Goal: Task Accomplishment & Management: Manage account settings

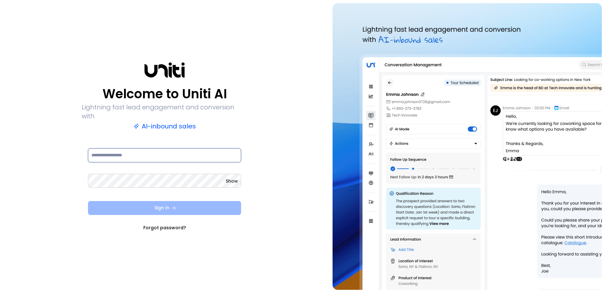
type input "**********"
click at [192, 204] on button "Sign In" at bounding box center [164, 208] width 153 height 14
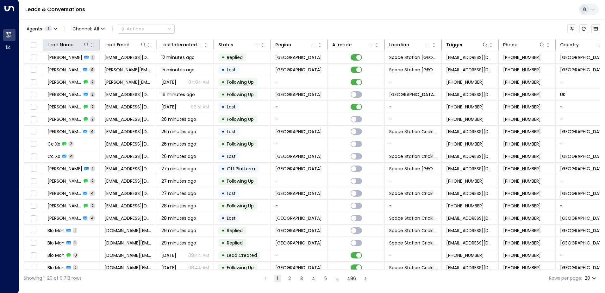
click at [73, 48] on th "Lead Name" at bounding box center [71, 45] width 57 height 12
click at [77, 46] on icon at bounding box center [76, 45] width 4 height 4
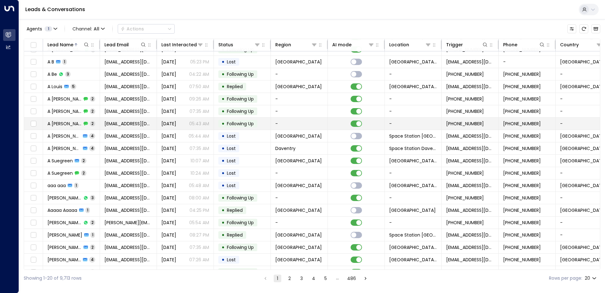
scroll to position [31, 0]
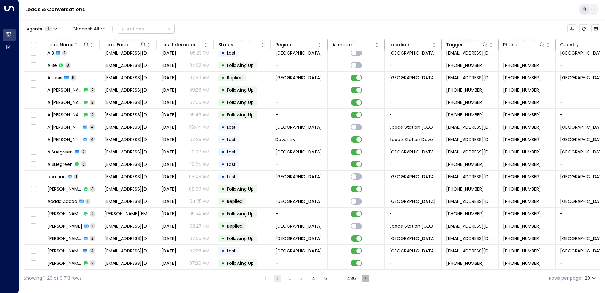
click at [365, 277] on icon "Go to next page" at bounding box center [366, 277] width 2 height 3
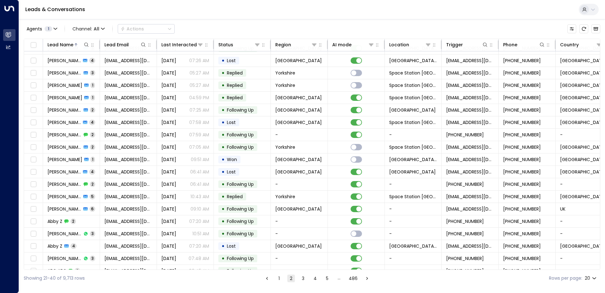
scroll to position [31, 0]
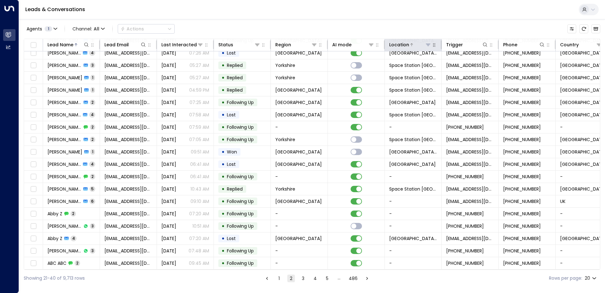
click at [426, 45] on icon at bounding box center [428, 44] width 5 height 5
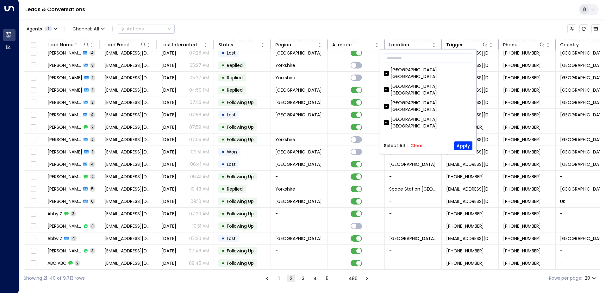
click at [412, 146] on button "Clear" at bounding box center [417, 145] width 13 height 5
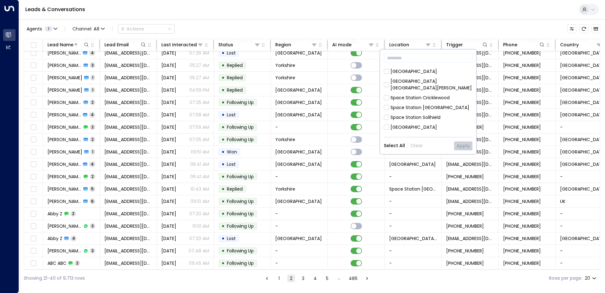
scroll to position [127, 0]
click at [422, 130] on div "Space Station Handsworth" at bounding box center [420, 133] width 59 height 7
click at [467, 148] on button "Apply" at bounding box center [463, 145] width 18 height 9
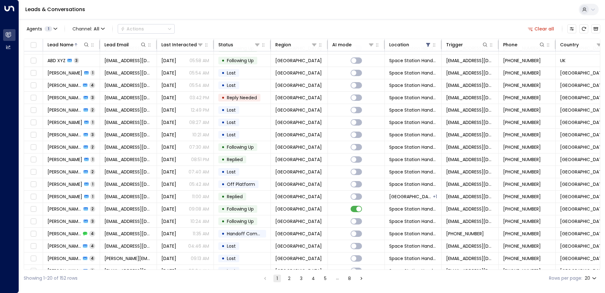
scroll to position [31, 0]
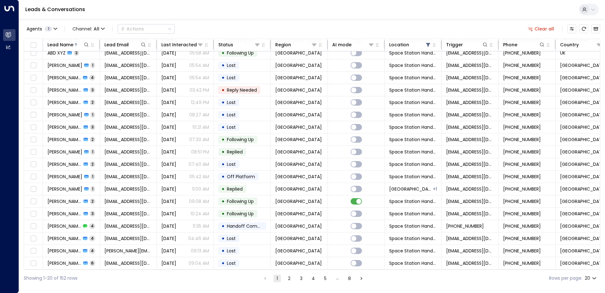
click at [357, 283] on div "Showing 1-20 of 152 rows 1 2 3 4 5 … 8 Rows per page: 20 **" at bounding box center [312, 277] width 577 height 17
click at [360, 281] on icon "Go to next page" at bounding box center [362, 278] width 6 height 6
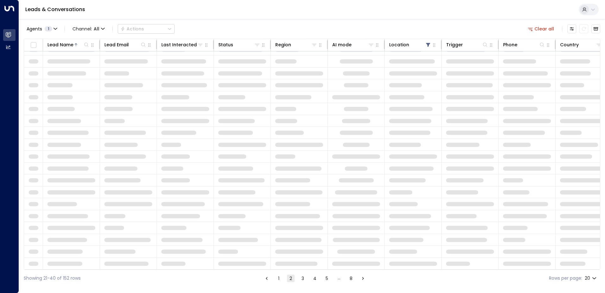
click at [360, 281] on button "Go to next page" at bounding box center [363, 278] width 8 height 8
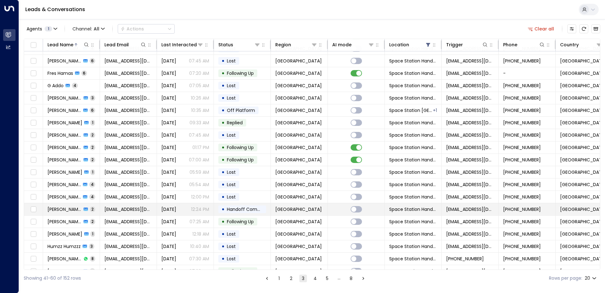
scroll to position [31, 0]
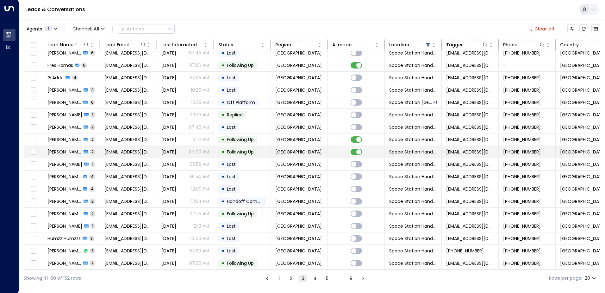
click at [239, 151] on span "Following Up" at bounding box center [240, 151] width 27 height 6
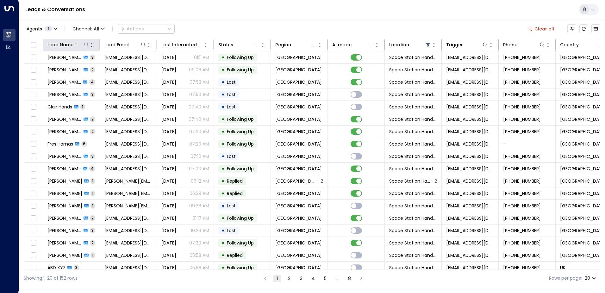
click at [76, 44] on icon at bounding box center [76, 45] width 4 height 4
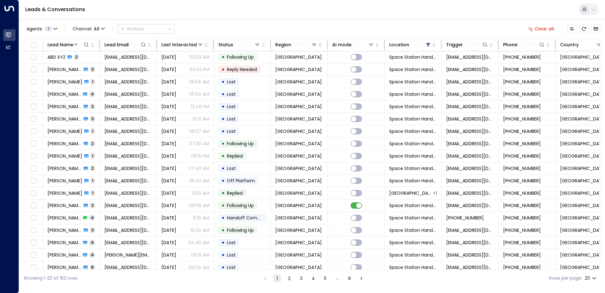
scroll to position [31, 0]
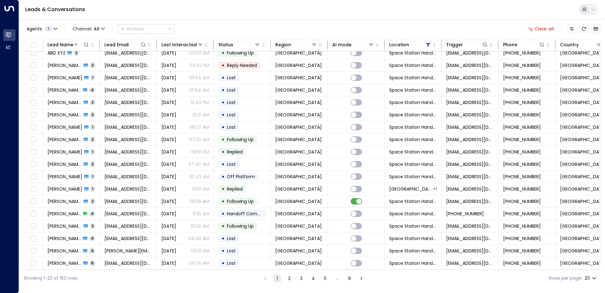
click at [364, 281] on button "Go to next page" at bounding box center [362, 278] width 8 height 8
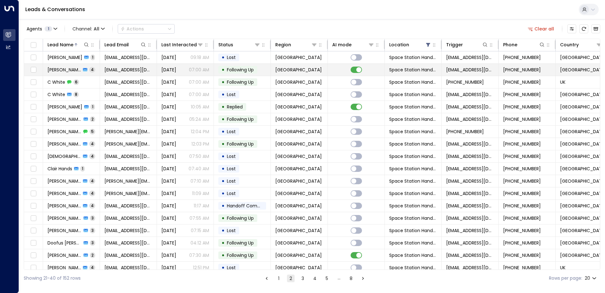
click at [260, 72] on td "• Following Up" at bounding box center [242, 70] width 57 height 12
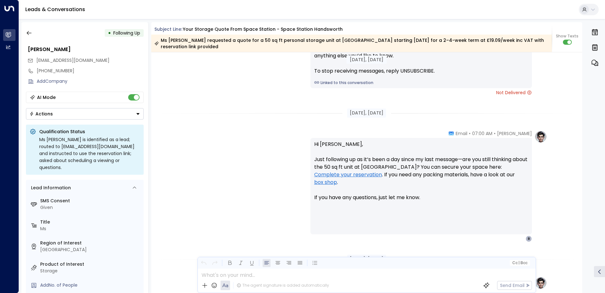
scroll to position [701, 0]
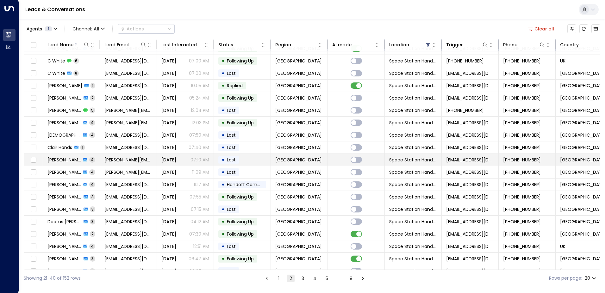
scroll to position [31, 0]
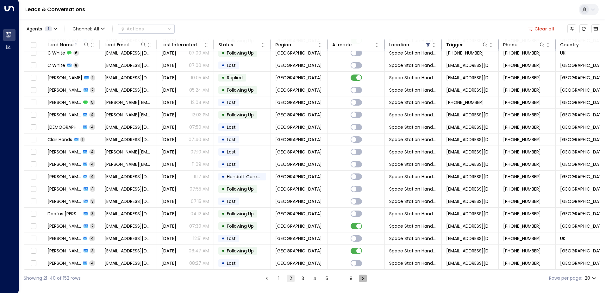
click at [360, 278] on icon "Go to next page" at bounding box center [363, 278] width 6 height 6
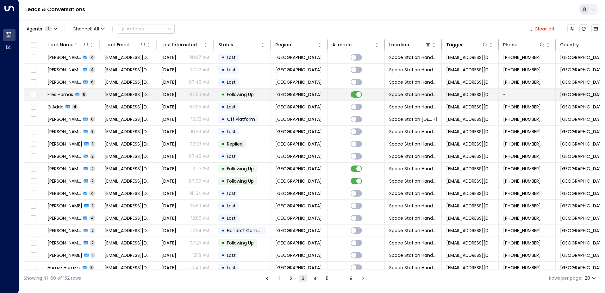
click at [253, 94] on span "Following Up" at bounding box center [240, 94] width 27 height 6
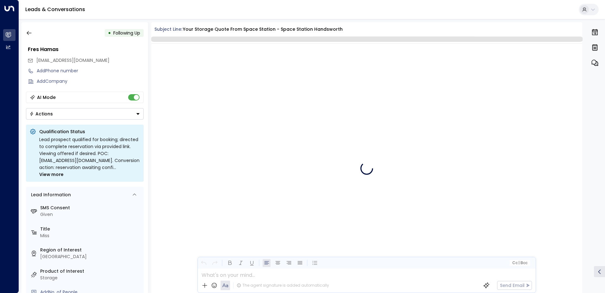
scroll to position [1421, 0]
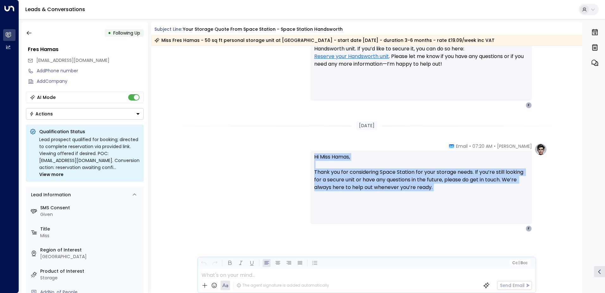
drag, startPoint x: 314, startPoint y: 156, endPoint x: 431, endPoint y: 192, distance: 121.8
click at [431, 192] on p "Hi Miss Hamas, Thank you for considering Space Station for your storage needs. …" at bounding box center [421, 176] width 214 height 46
drag, startPoint x: 431, startPoint y: 192, endPoint x: 438, endPoint y: 190, distance: 7.5
click at [438, 190] on p "Hi Miss Hamas, Thank you for considering Space Station for your storage needs. …" at bounding box center [421, 176] width 214 height 46
drag, startPoint x: 440, startPoint y: 189, endPoint x: 278, endPoint y: 147, distance: 167.2
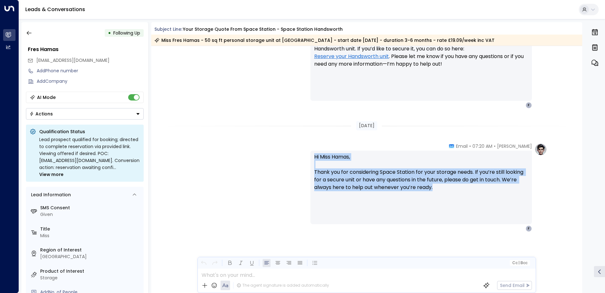
click at [278, 147] on div "Olivia Parker • 07:20 AM • Email Hi Miss Hamas, Thank you for considering Space…" at bounding box center [366, 187] width 361 height 89
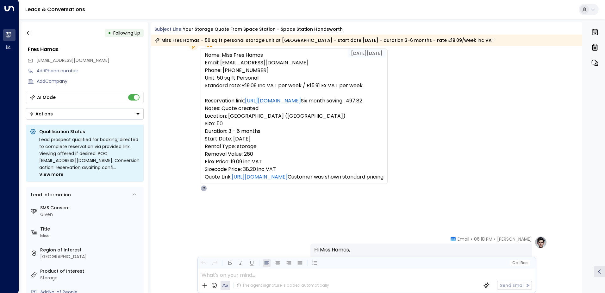
scroll to position [20, 0]
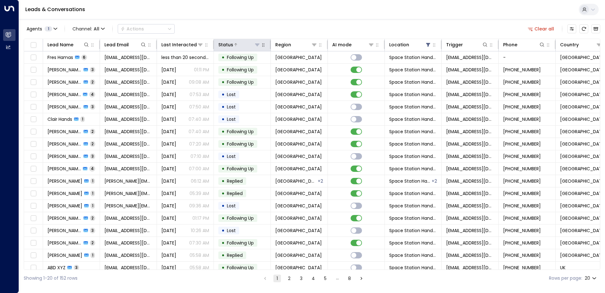
click at [250, 44] on div at bounding box center [246, 44] width 27 height 6
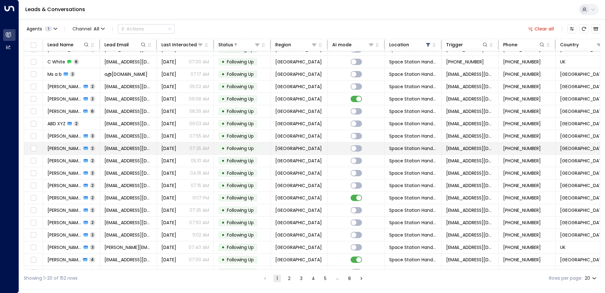
scroll to position [31, 0]
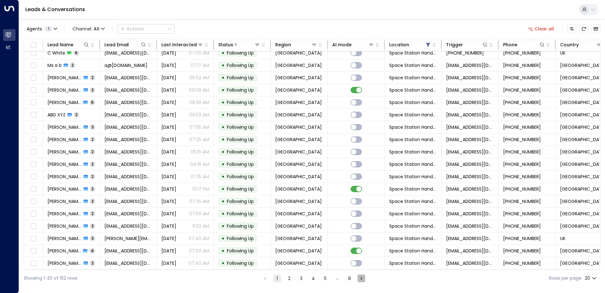
click at [359, 278] on icon "Go to next page" at bounding box center [362, 278] width 6 height 6
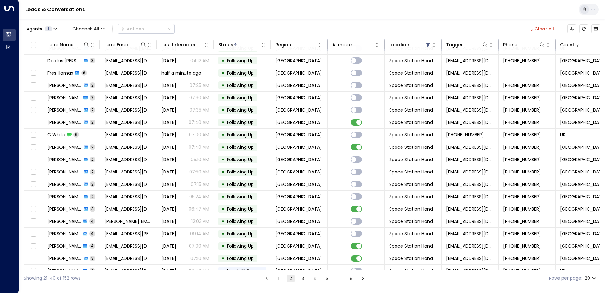
scroll to position [31, 0]
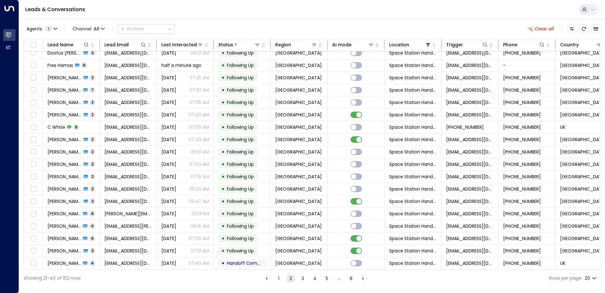
click at [359, 278] on li "pagination navigation" at bounding box center [363, 278] width 8 height 8
click at [240, 47] on div at bounding box center [246, 44] width 27 height 6
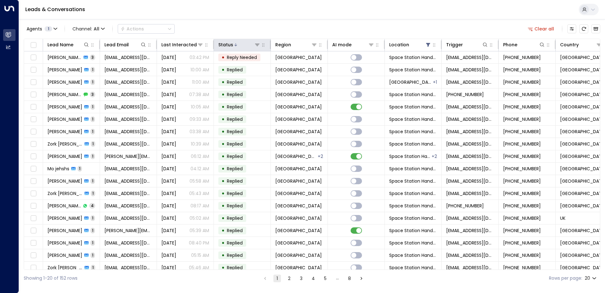
click at [236, 50] on th "Status" at bounding box center [242, 45] width 57 height 12
click at [237, 44] on icon at bounding box center [236, 45] width 4 height 4
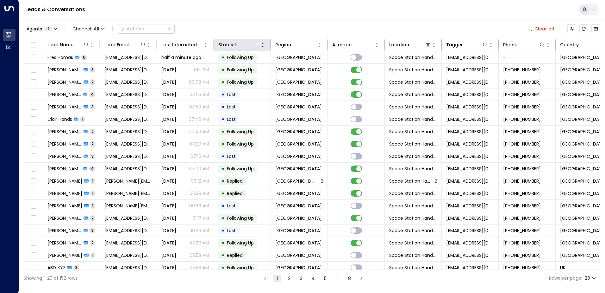
click at [237, 44] on icon at bounding box center [236, 45] width 4 height 4
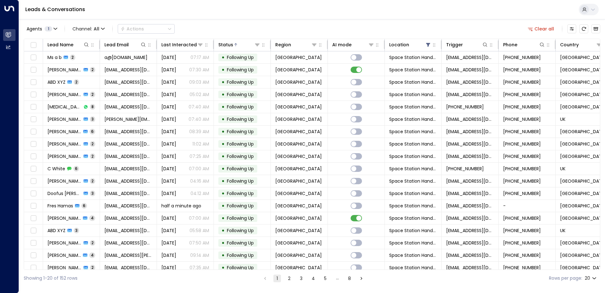
click at [360, 277] on icon "Go to next page" at bounding box center [362, 278] width 6 height 6
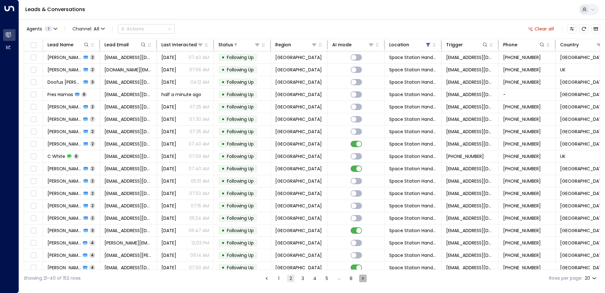
click at [360, 277] on icon "Go to next page" at bounding box center [363, 278] width 6 height 6
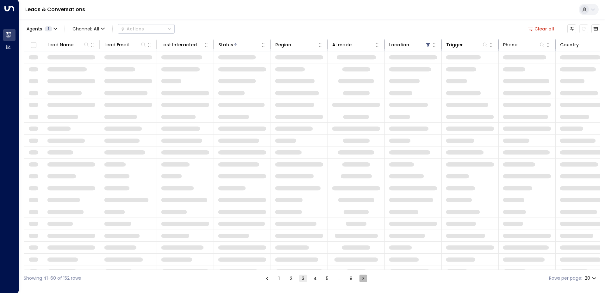
click at [361, 277] on icon "Go to next page" at bounding box center [364, 278] width 6 height 6
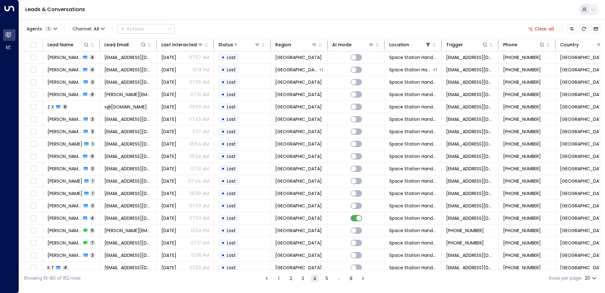
click at [307, 280] on li "3" at bounding box center [303, 278] width 8 height 8
click at [304, 279] on button "3" at bounding box center [303, 278] width 8 height 8
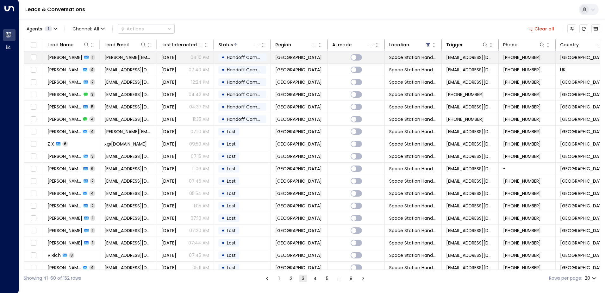
click at [242, 57] on span "Handoff Completed" at bounding box center [249, 57] width 45 height 6
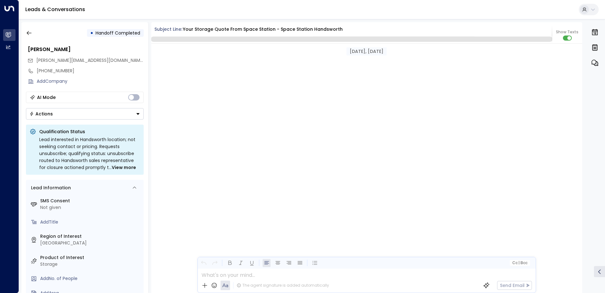
scroll to position [573, 0]
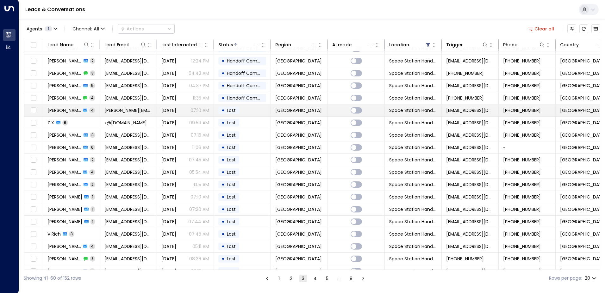
scroll to position [31, 0]
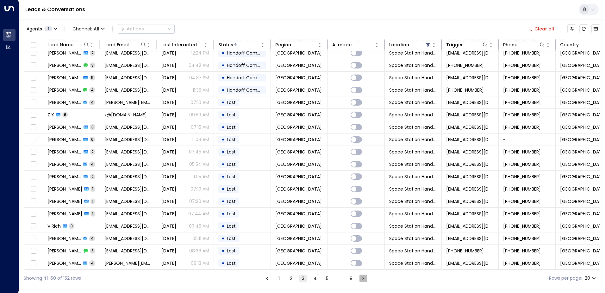
click at [362, 278] on icon "Go to next page" at bounding box center [364, 278] width 6 height 6
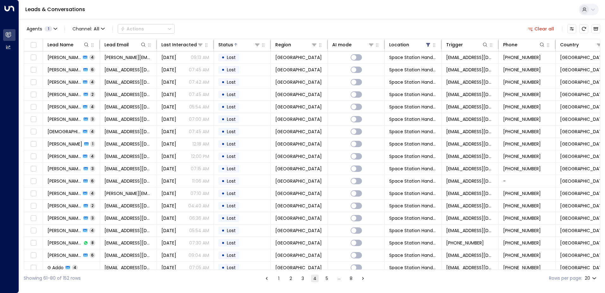
click at [363, 279] on icon "Go to next page" at bounding box center [363, 277] width 2 height 3
click at [365, 278] on icon "Go to next page" at bounding box center [364, 278] width 6 height 6
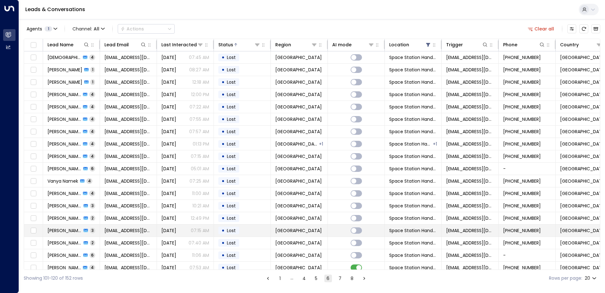
scroll to position [31, 0]
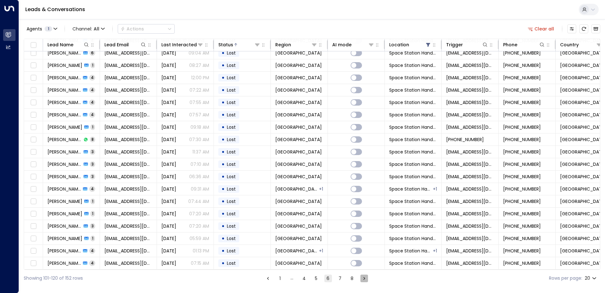
click at [367, 280] on icon "Go to next page" at bounding box center [365, 278] width 6 height 6
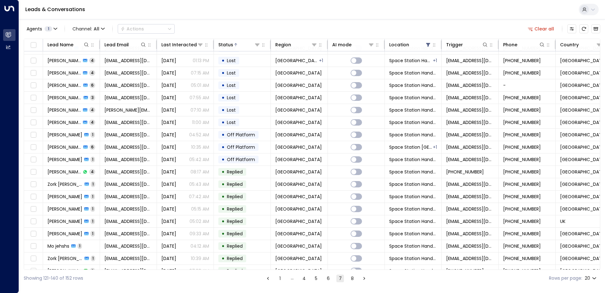
scroll to position [31, 0]
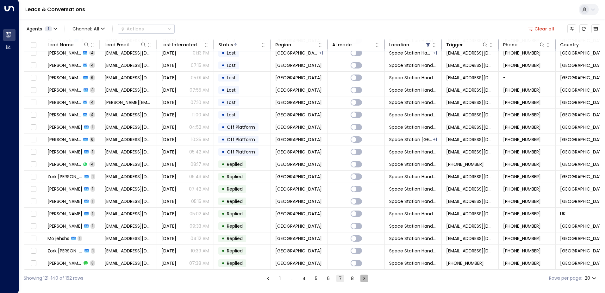
click at [367, 280] on icon "Go to next page" at bounding box center [365, 278] width 6 height 6
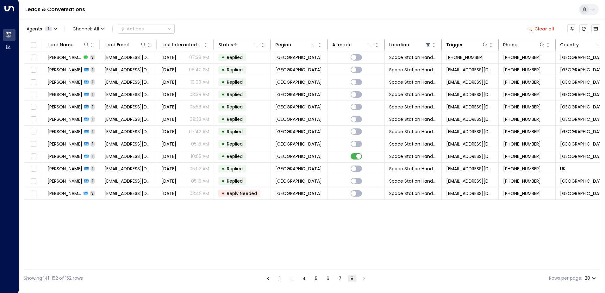
click at [371, 280] on div "Showing 141-152 of 152 rows 1 … 4 5 6 7 8 Rows per page: 20 **" at bounding box center [312, 277] width 577 height 17
click at [368, 279] on div "Showing 141-152 of 152 rows 1 … 4 5 6 7 8 Rows per page: 20 **" at bounding box center [312, 277] width 577 height 17
click at [314, 279] on button "5" at bounding box center [316, 278] width 8 height 8
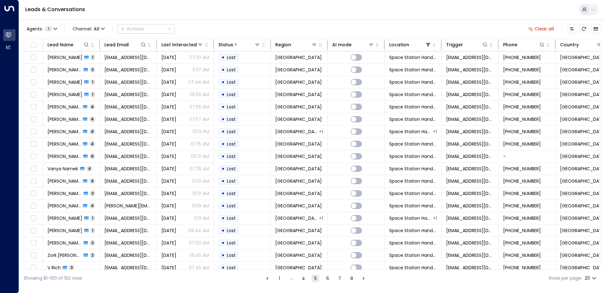
click at [304, 280] on button "4" at bounding box center [304, 278] width 8 height 8
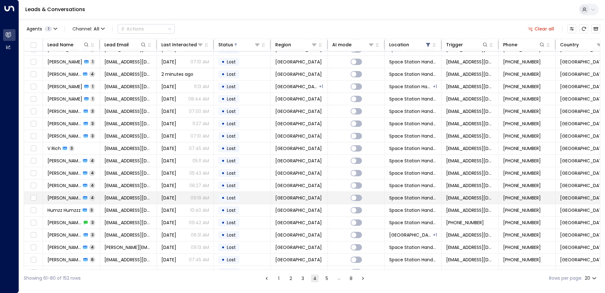
scroll to position [31, 0]
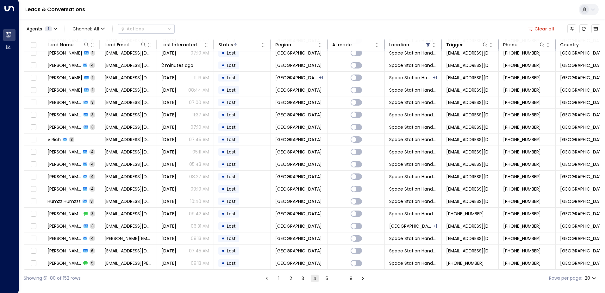
click at [302, 278] on button "3" at bounding box center [303, 278] width 8 height 8
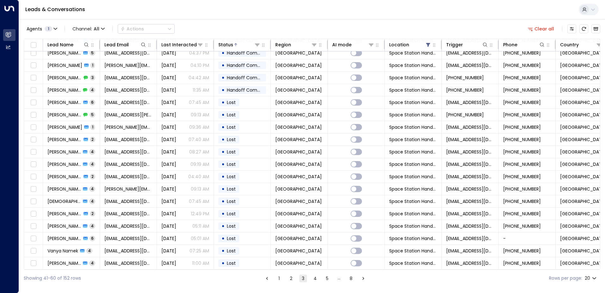
click at [289, 276] on button "2" at bounding box center [291, 278] width 8 height 8
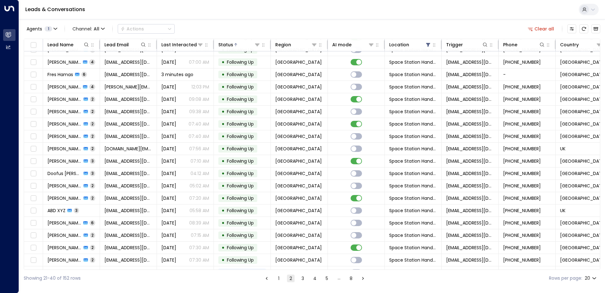
scroll to position [31, 0]
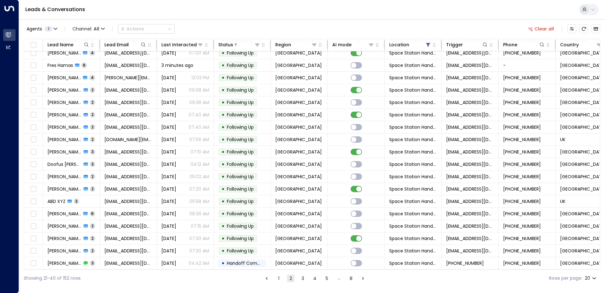
click at [280, 279] on button "1" at bounding box center [279, 278] width 8 height 8
